Goal: Task Accomplishment & Management: Use online tool/utility

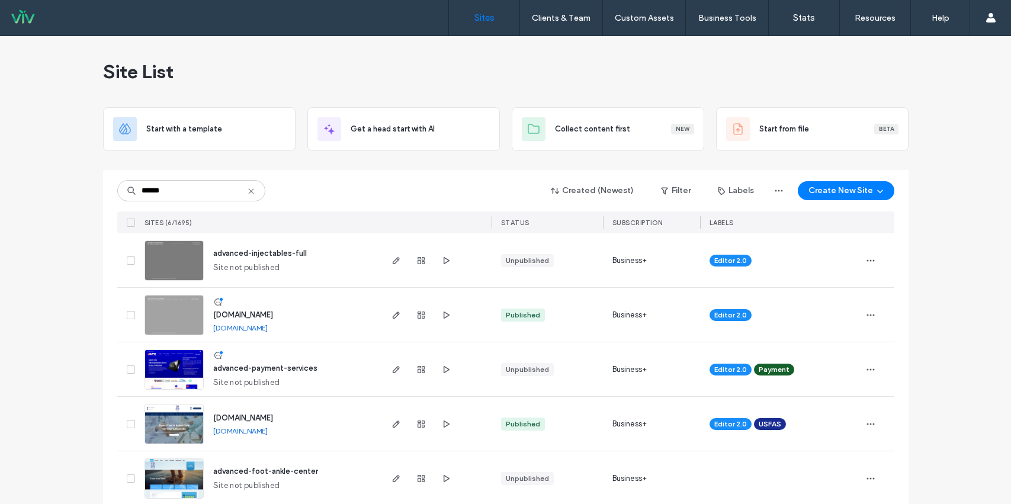
type input "******"
click at [274, 370] on span "advanced-payment-services" at bounding box center [265, 367] width 104 height 9
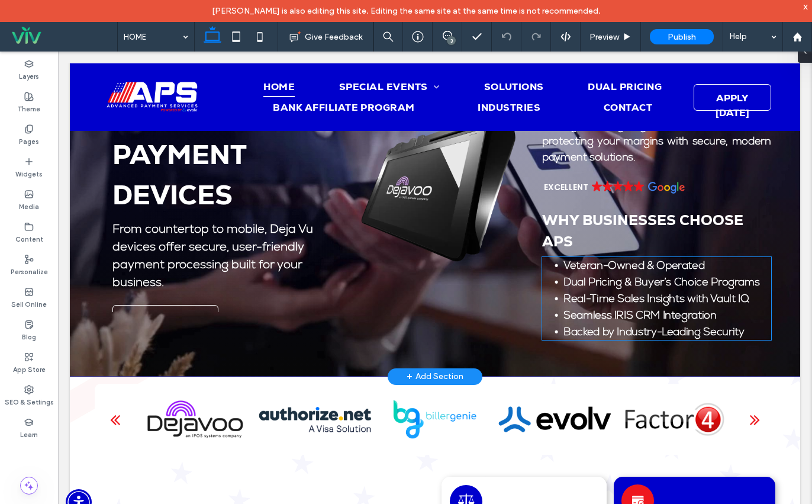
scroll to position [118, 0]
